Goal: Information Seeking & Learning: Learn about a topic

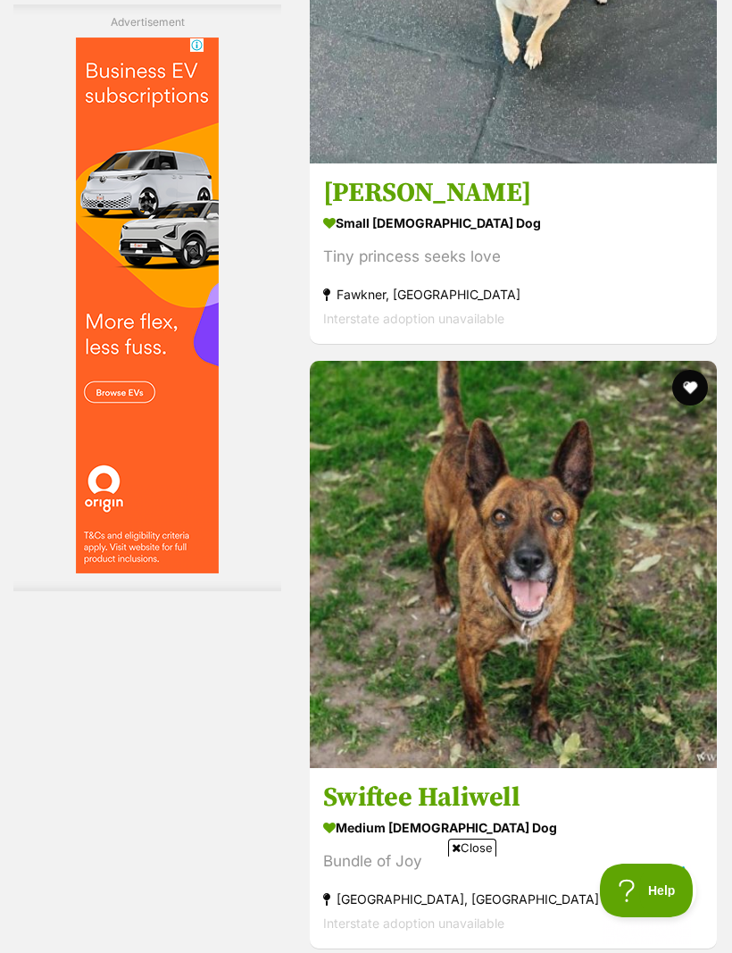
scroll to position [5441, 0]
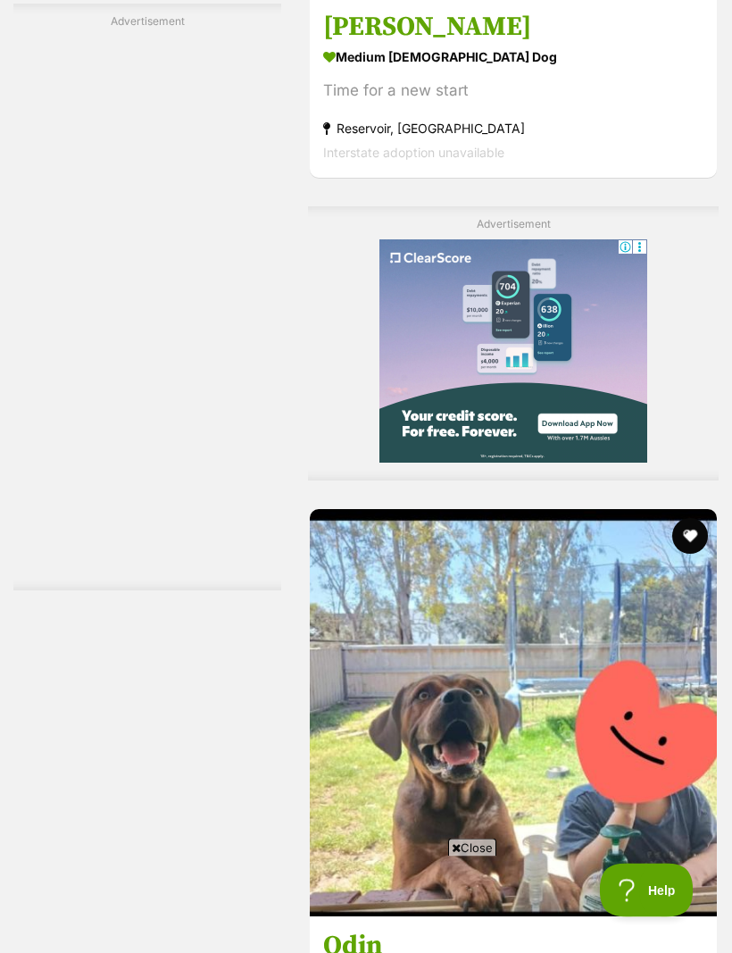
scroll to position [4412, 0]
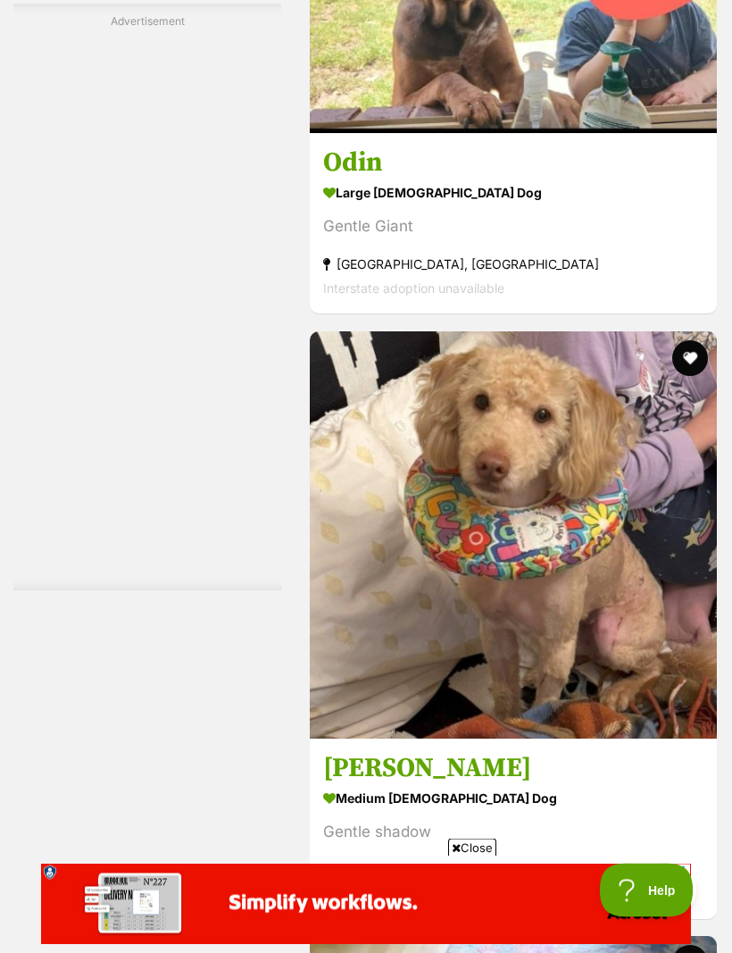
scroll to position [5201, 0]
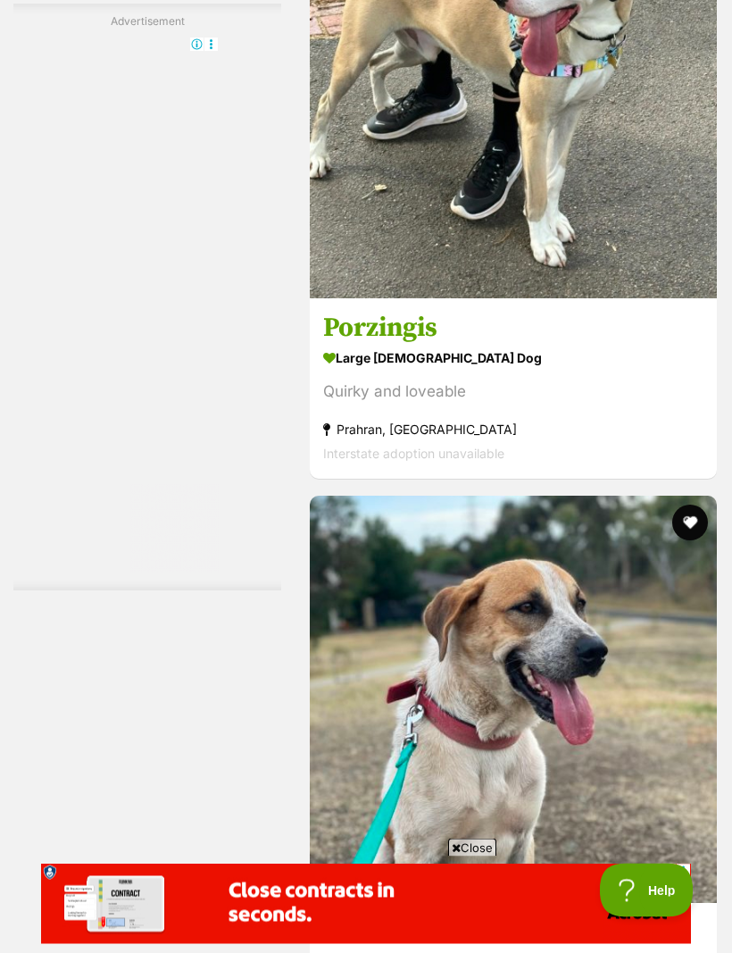
scroll to position [5419, 0]
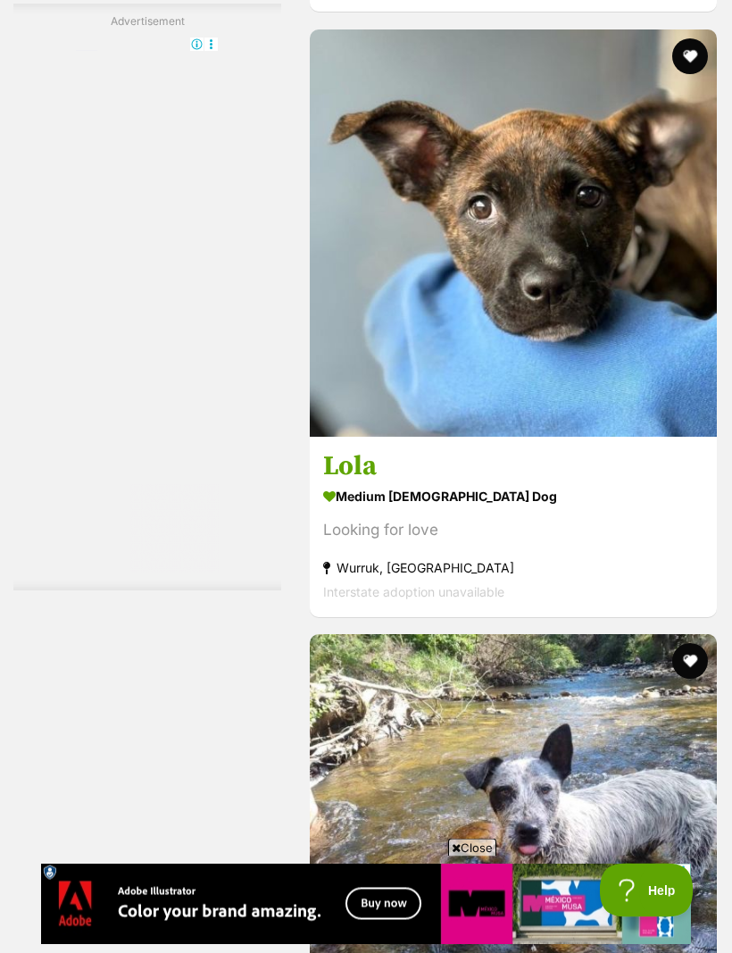
scroll to position [5359, 0]
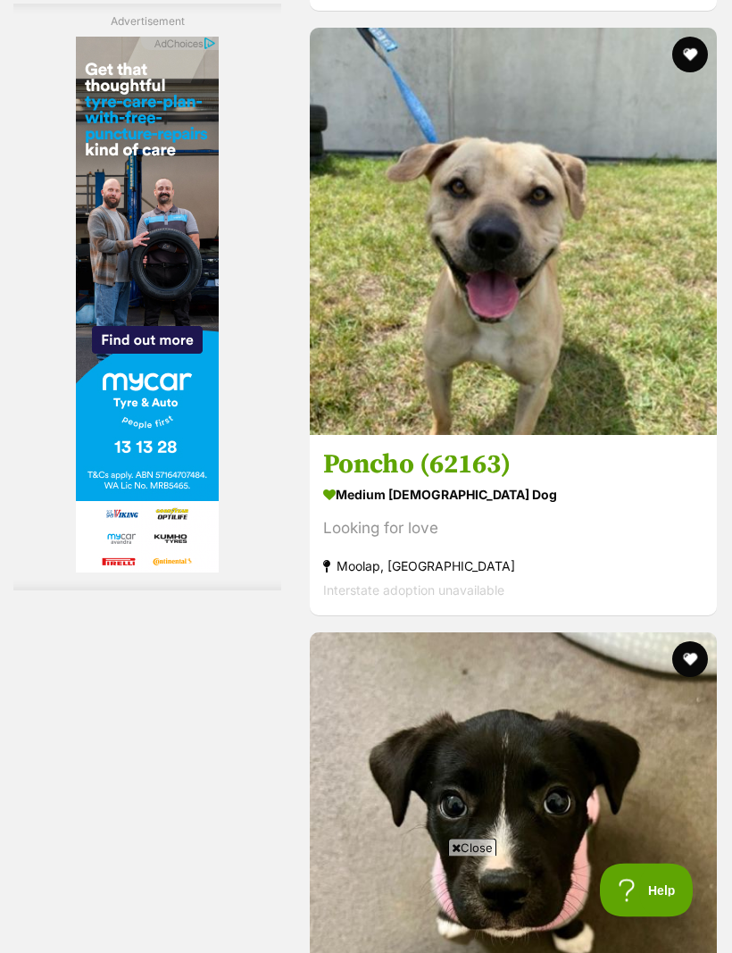
scroll to position [5282, 0]
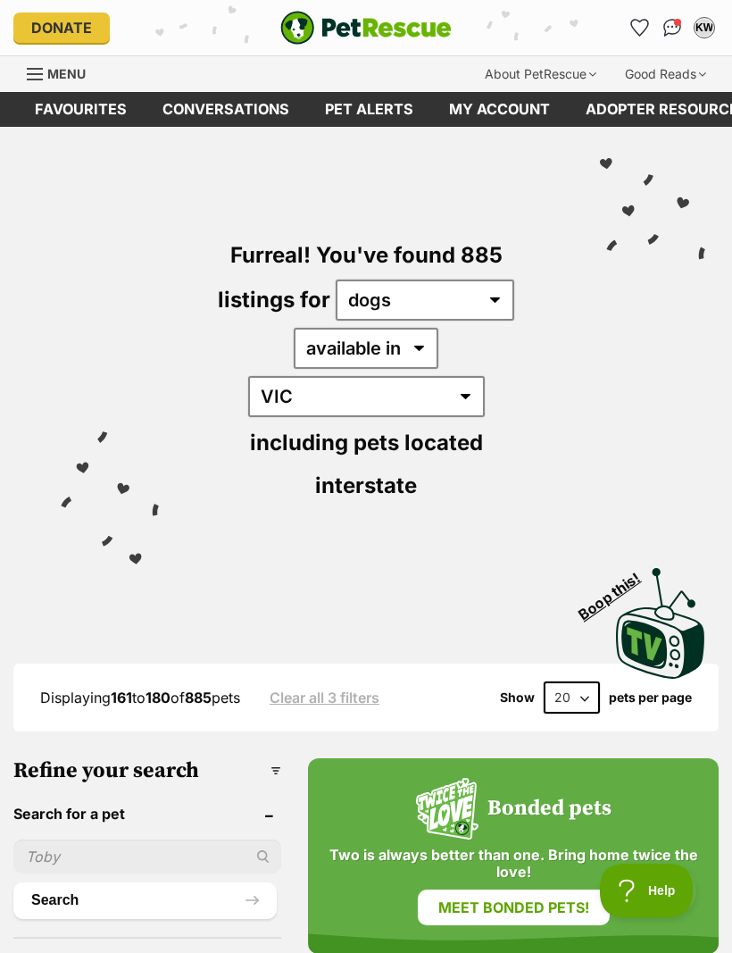
click at [67, 115] on link "Favourites" at bounding box center [81, 109] width 128 height 35
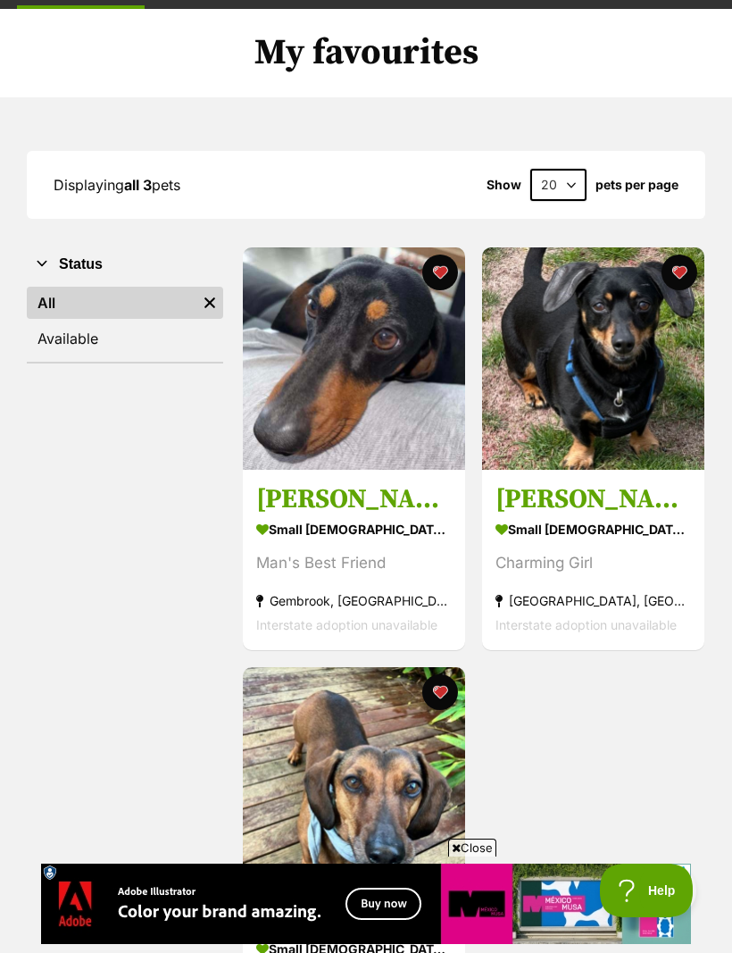
click at [343, 521] on div "small [DEMOGRAPHIC_DATA] Dog" at bounding box center [354, 529] width 196 height 26
